Goal: Check status: Check status

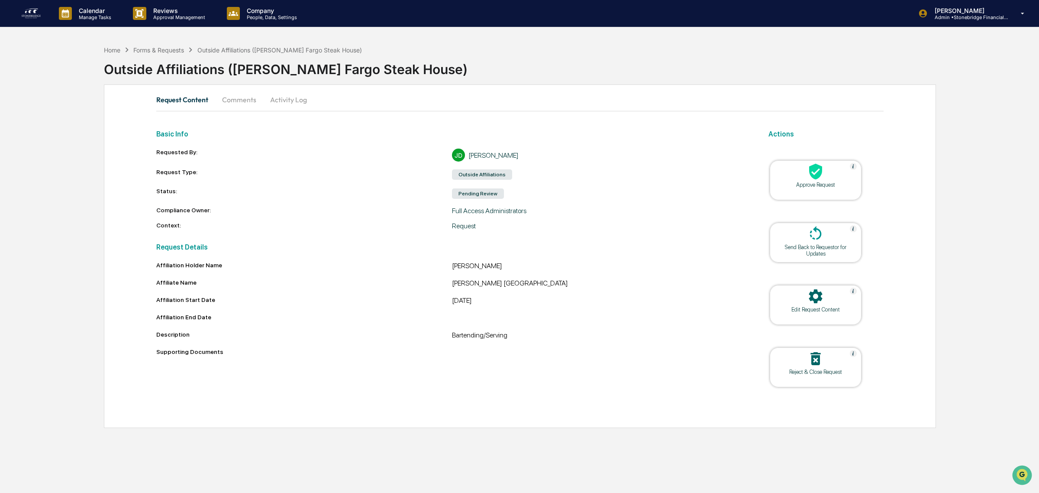
click at [818, 172] on icon at bounding box center [815, 172] width 13 height 16
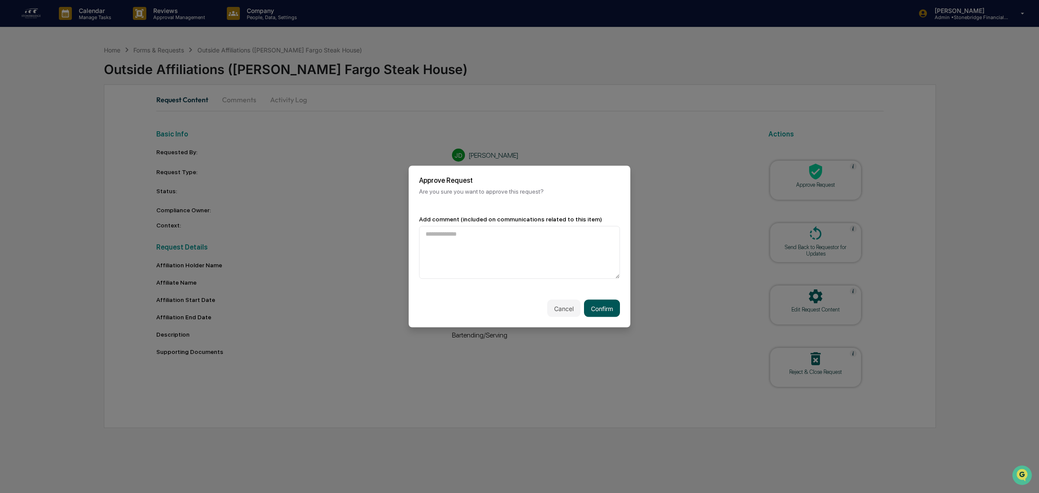
click at [614, 301] on div "Cancel Confirm" at bounding box center [520, 308] width 222 height 38
click at [607, 304] on button "Confirm" at bounding box center [602, 308] width 36 height 17
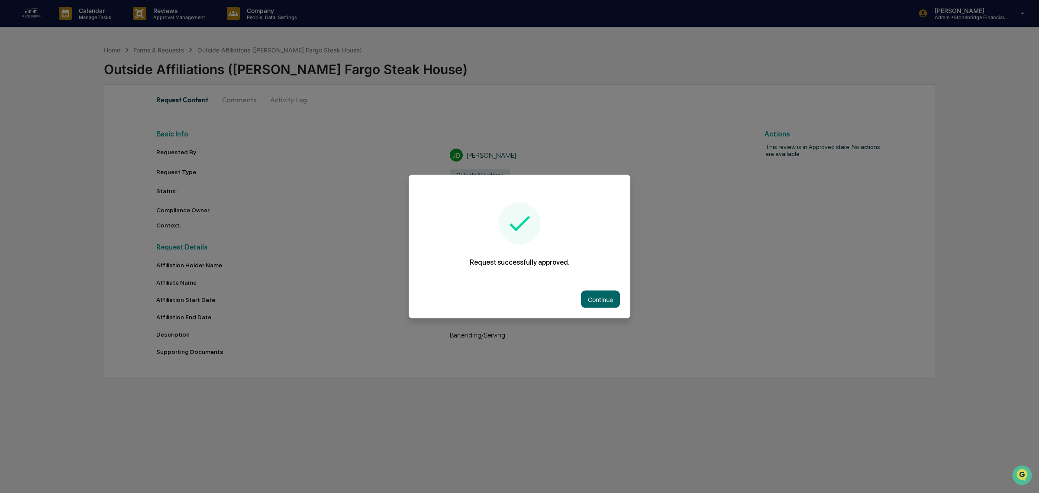
click at [608, 306] on div "Continue" at bounding box center [520, 299] width 222 height 38
click at [589, 294] on button "Continue" at bounding box center [600, 299] width 39 height 17
